Goal: Find specific page/section: Find specific page/section

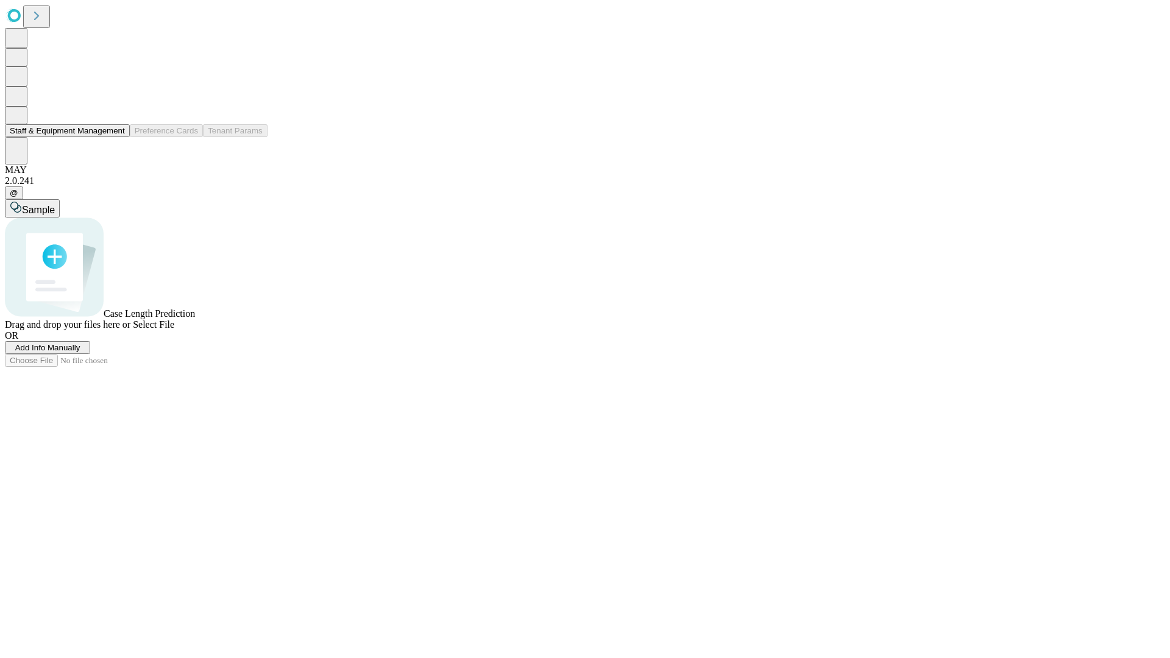
click at [116, 137] on button "Staff & Equipment Management" at bounding box center [67, 130] width 125 height 13
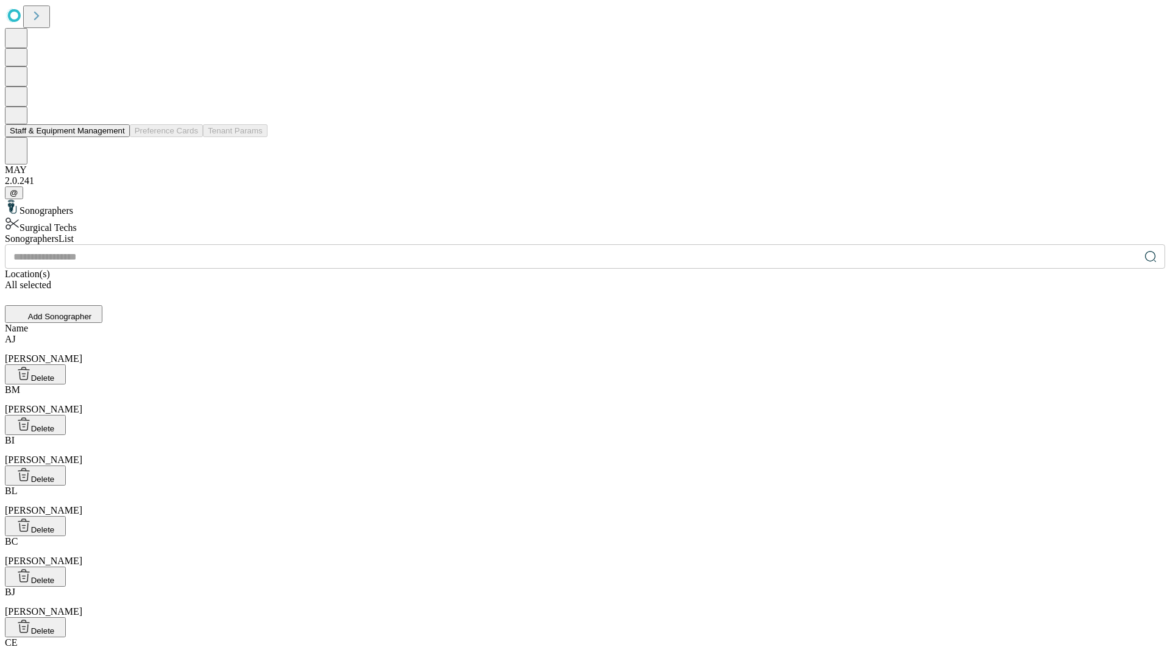
click at [116, 137] on button "Staff & Equipment Management" at bounding box center [67, 130] width 125 height 13
